Goal: Information Seeking & Learning: Compare options

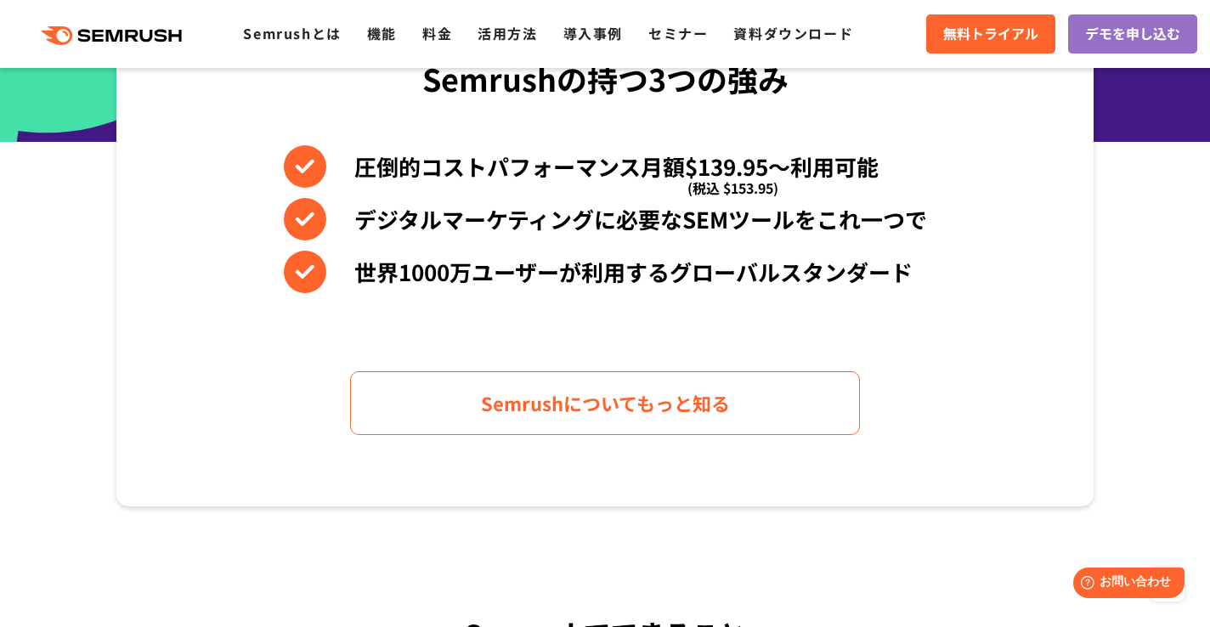
scroll to position [774, 0]
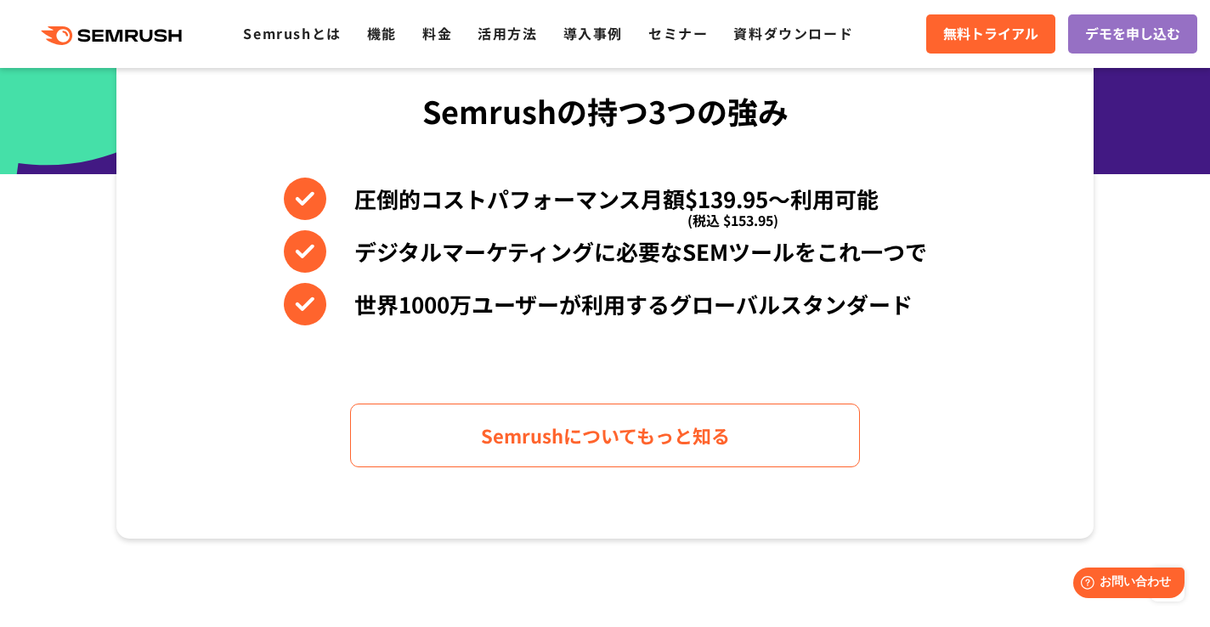
click at [453, 37] on ul "Semrushとは 機能 料金 活用方法 導入事例 セミナー 資料ダウンロード" at bounding box center [561, 34] width 636 height 22
click at [443, 35] on link "料金" at bounding box center [437, 33] width 30 height 20
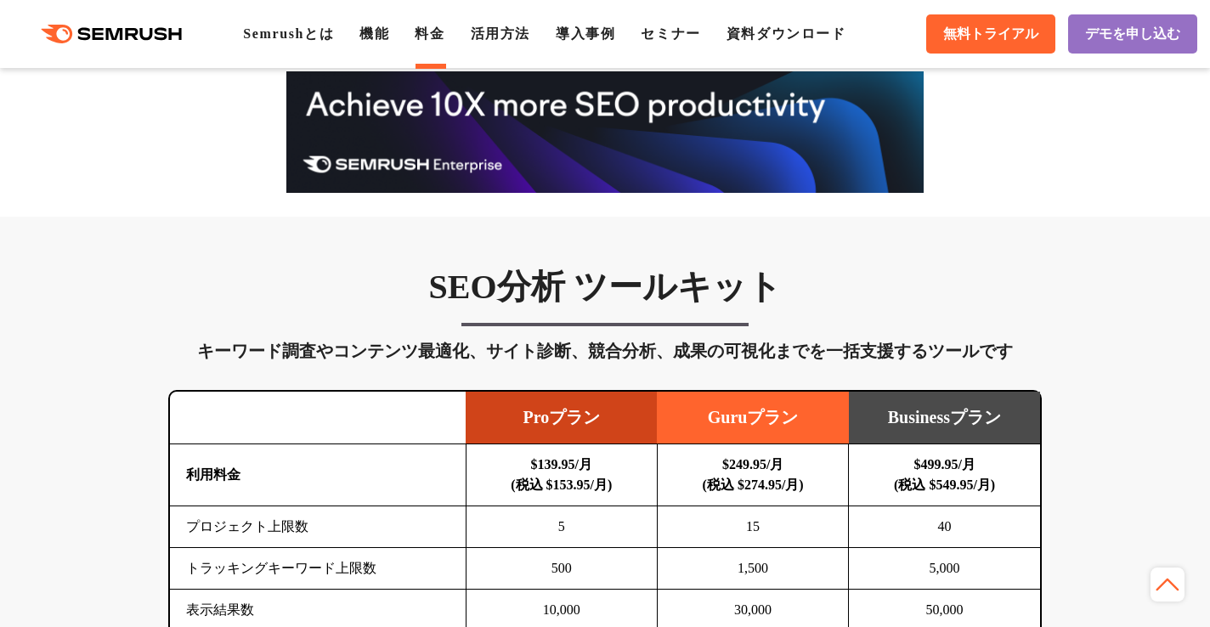
scroll to position [822, 0]
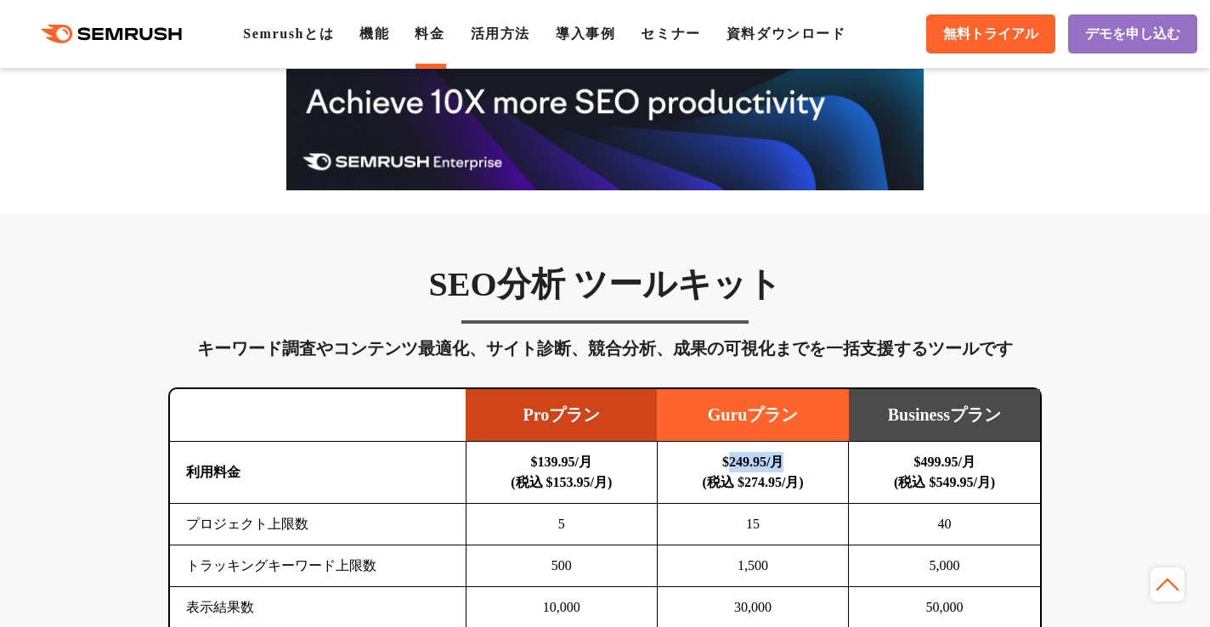
drag, startPoint x: 722, startPoint y: 460, endPoint x: 809, endPoint y: 460, distance: 87.6
click at [809, 460] on td "$249.95/月 (税込 $274.95/月)" at bounding box center [752, 473] width 191 height 62
drag, startPoint x: 604, startPoint y: 459, endPoint x: 519, endPoint y: 459, distance: 85.0
click at [518, 459] on td "$139.95/月 (税込 $153.95/月)" at bounding box center [561, 473] width 191 height 62
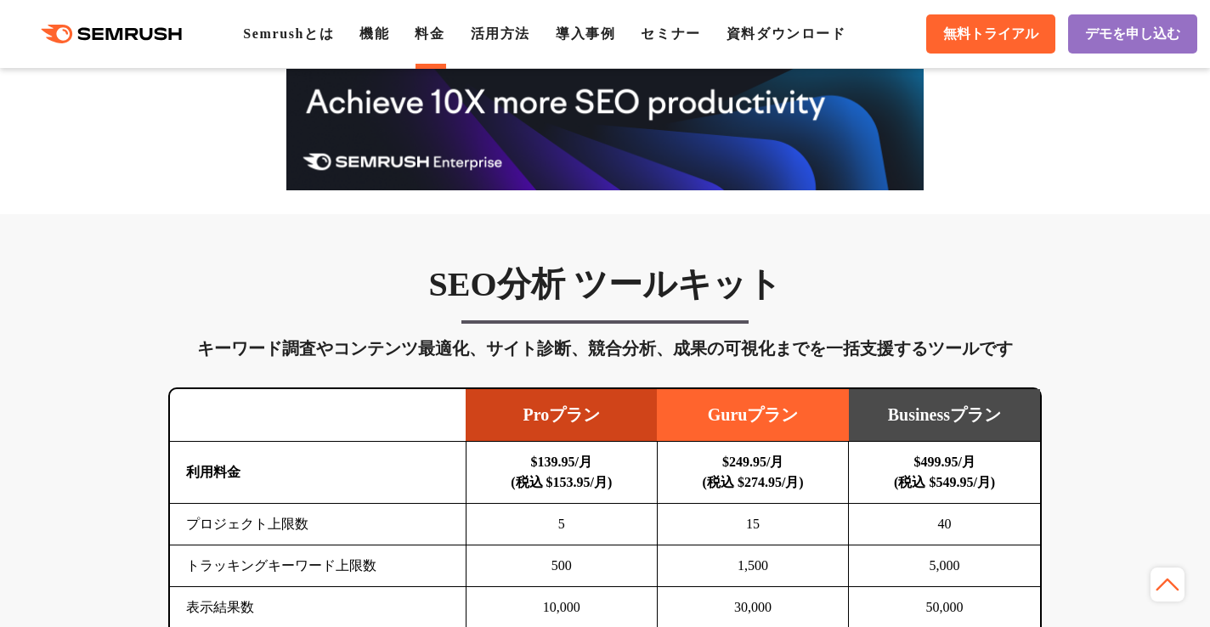
copy b "$139.95/月"
